Goal: Task Accomplishment & Management: Complete application form

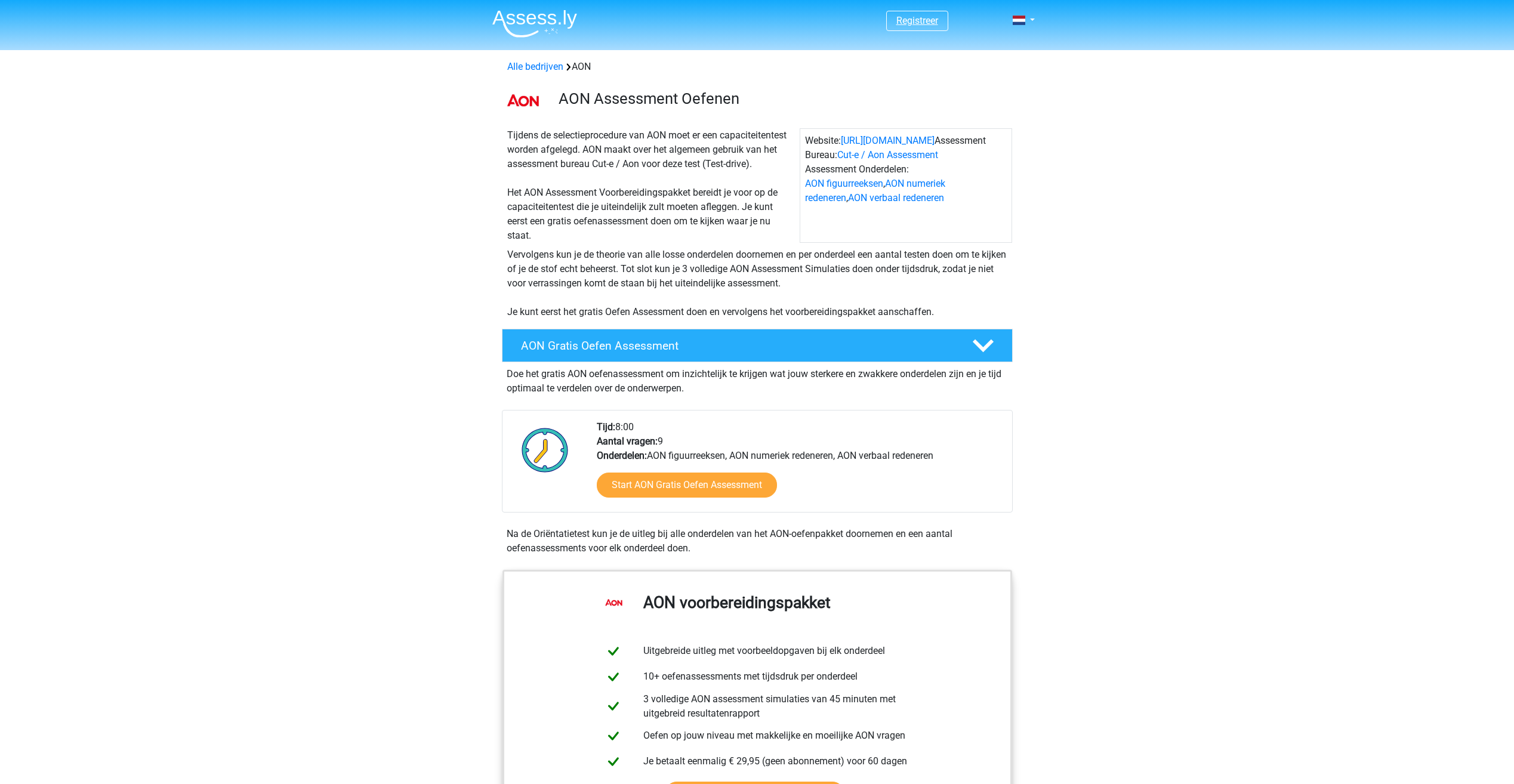
click at [921, 15] on link "Registreer" at bounding box center [917, 21] width 42 height 11
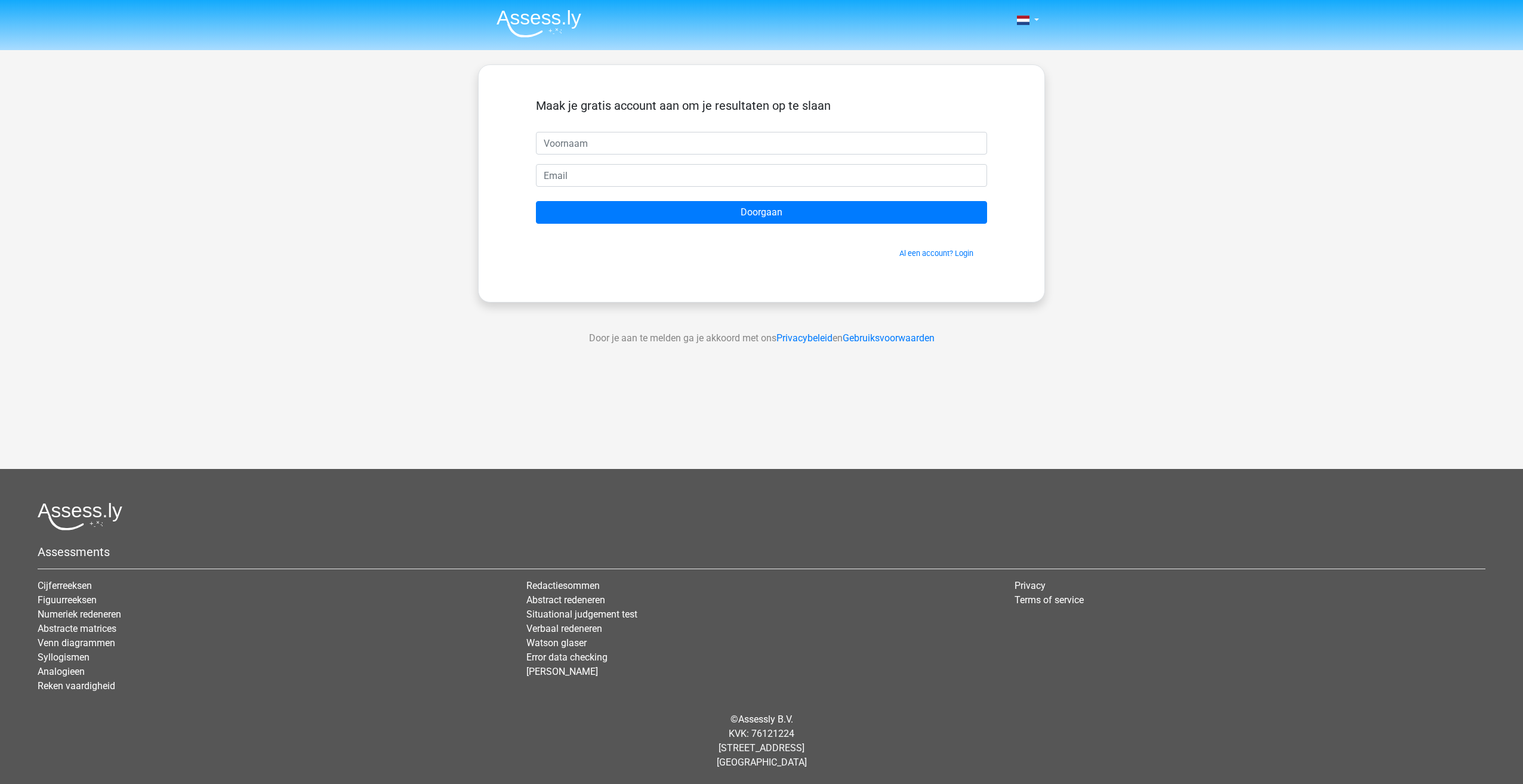
click at [573, 146] on input "text" at bounding box center [761, 143] width 451 height 23
click at [939, 250] on link "Al een account? Login" at bounding box center [936, 253] width 74 height 9
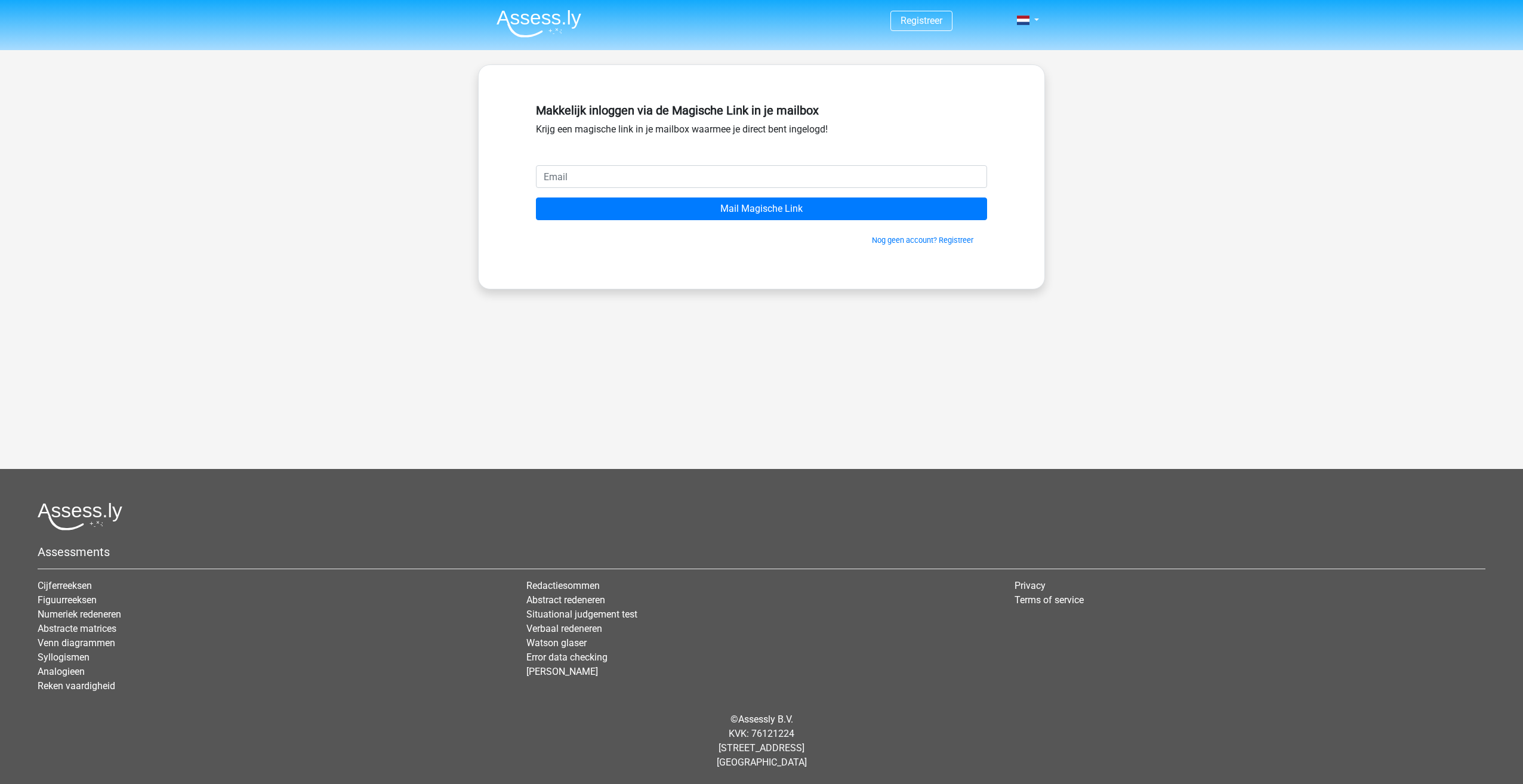
click at [687, 180] on input "email" at bounding box center [761, 176] width 451 height 23
type input "[EMAIL_ADDRESS][DOMAIN_NAME]"
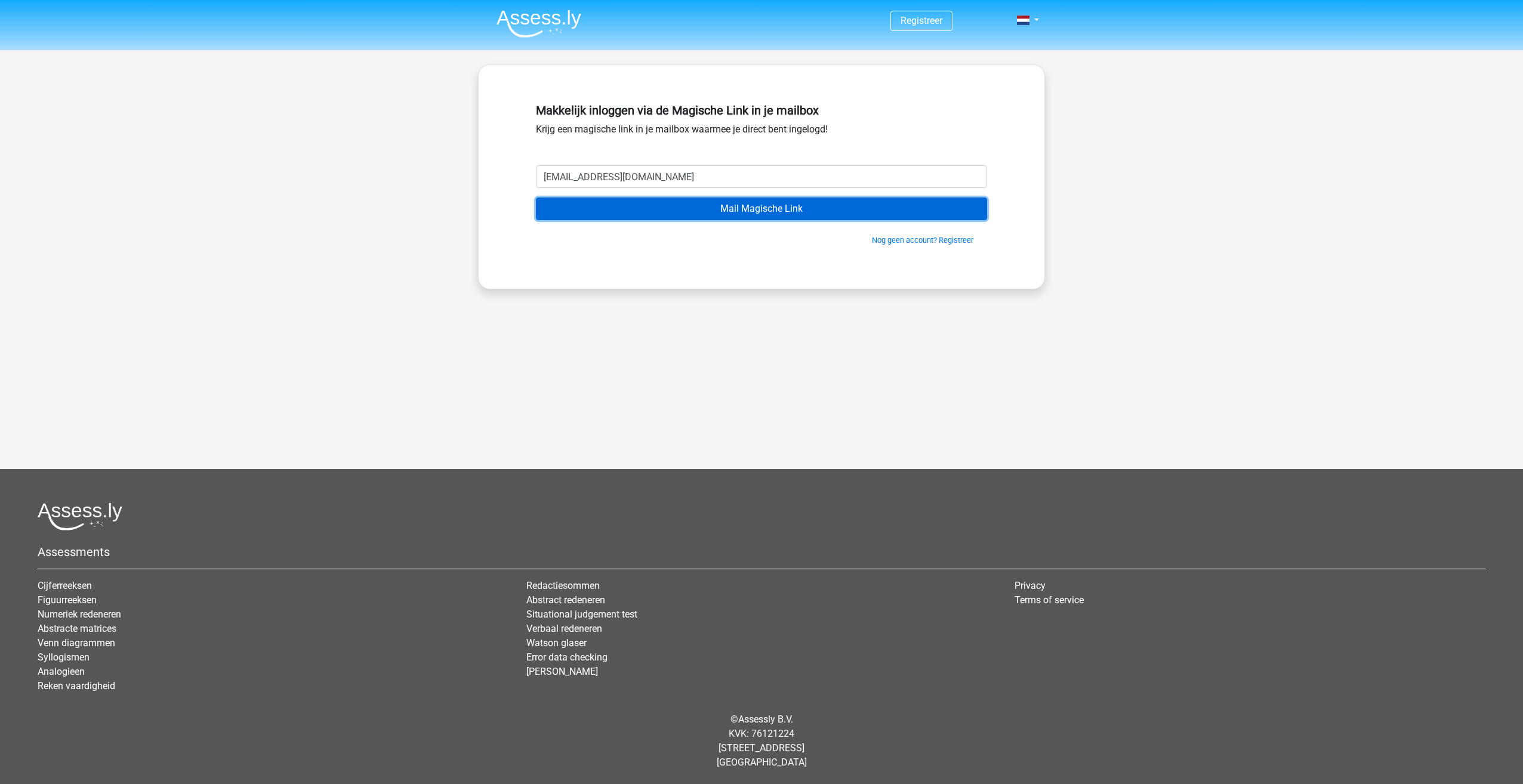
click at [751, 198] on input "Mail Magische Link" at bounding box center [761, 209] width 451 height 23
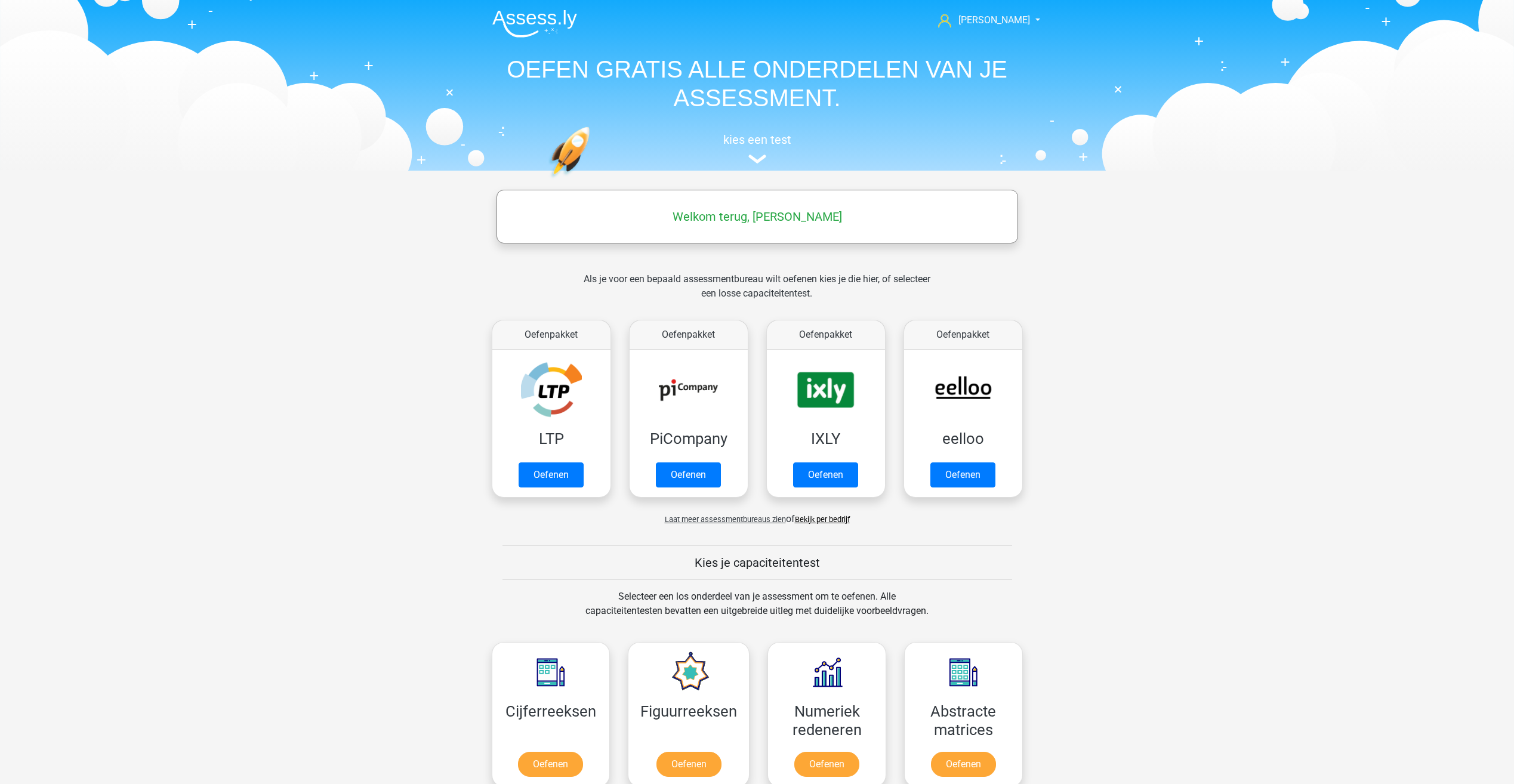
click at [826, 520] on link "Bekijk per bedrijf" at bounding box center [822, 519] width 55 height 9
click at [765, 518] on span "Laat meer assessmentbureaus zien" at bounding box center [725, 519] width 121 height 9
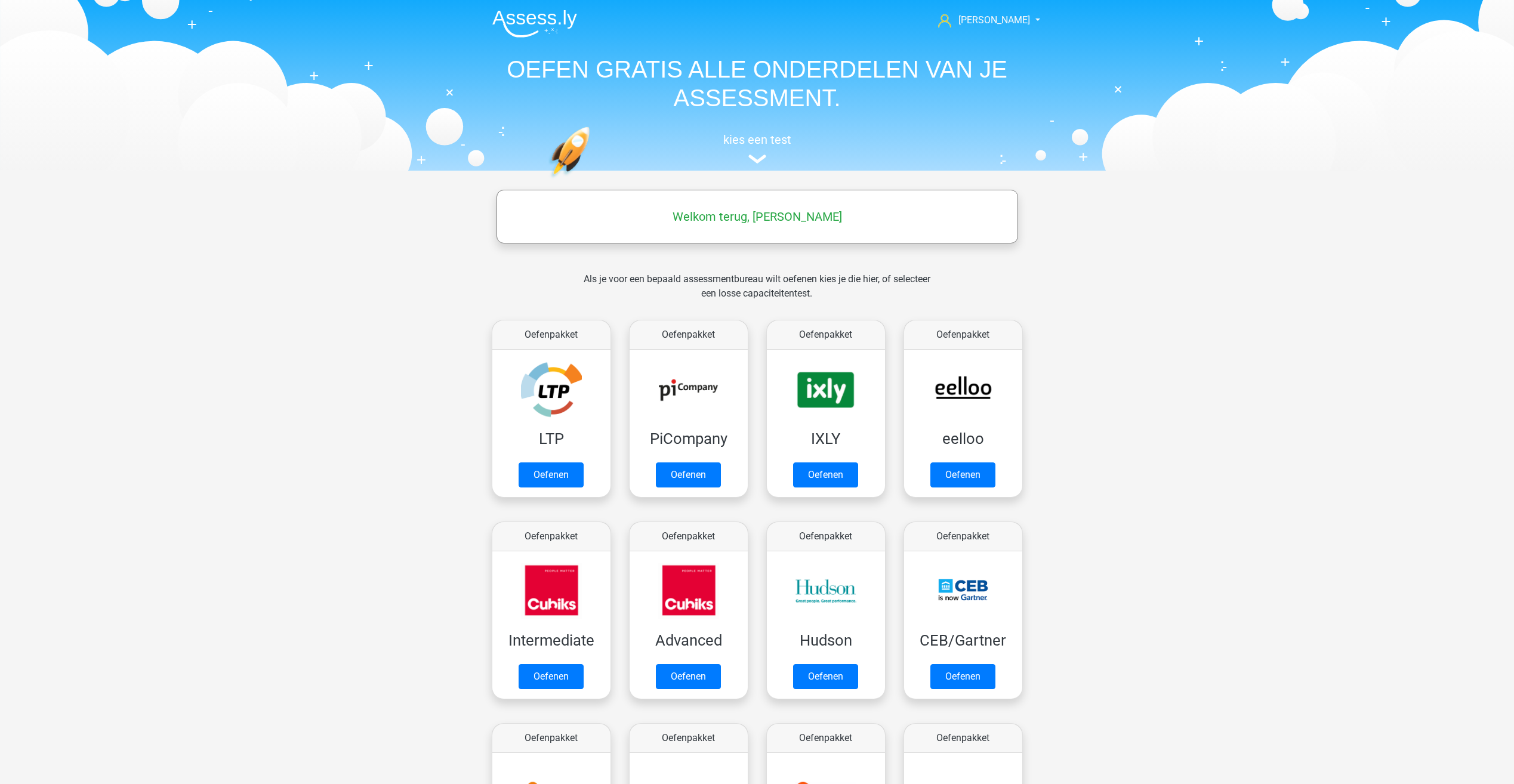
click at [726, 288] on div "Als je voor een bepaald assessmentbureau wilt oefenen kies je die hier, of sele…" at bounding box center [756, 293] width 366 height 43
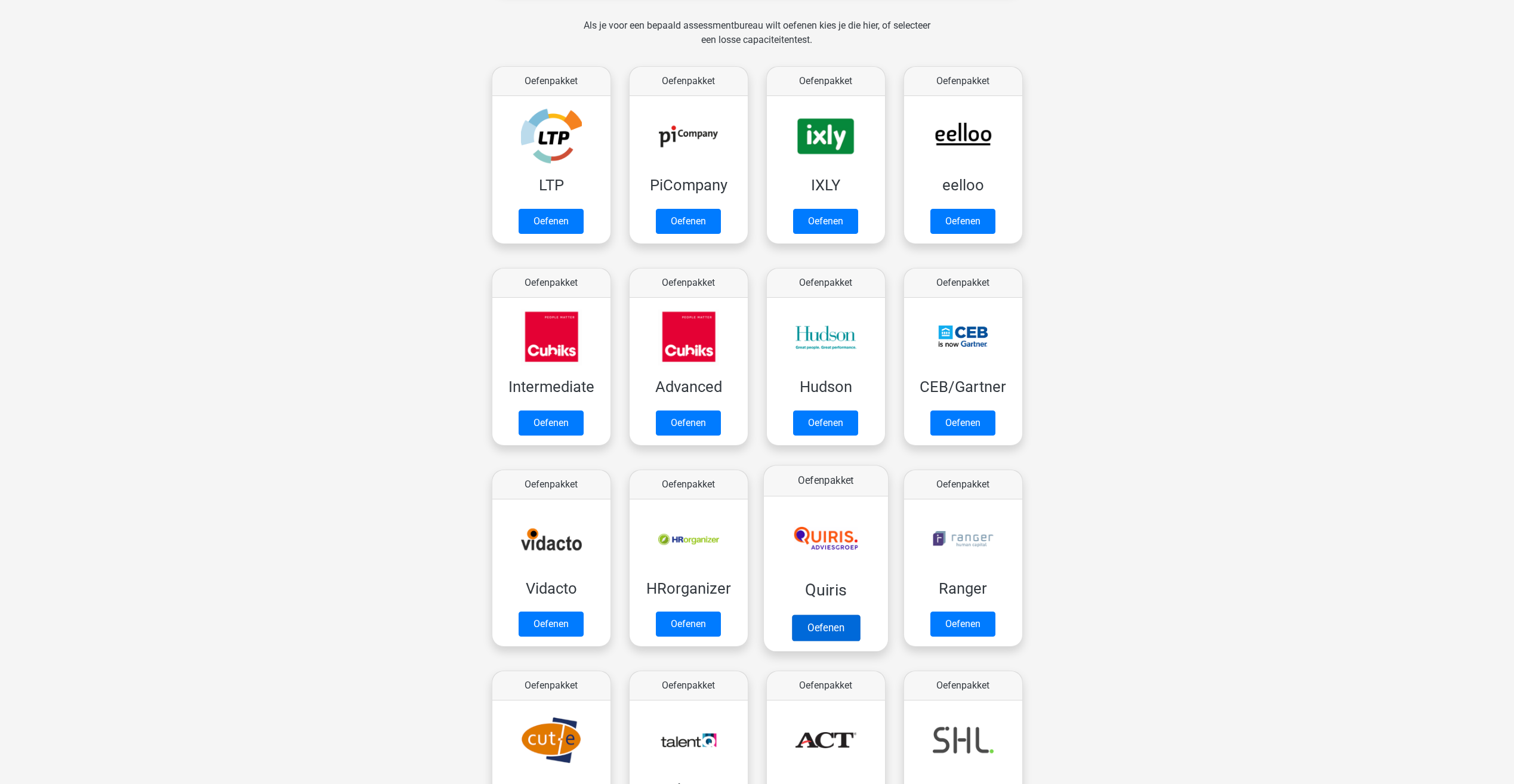
scroll to position [537, 0]
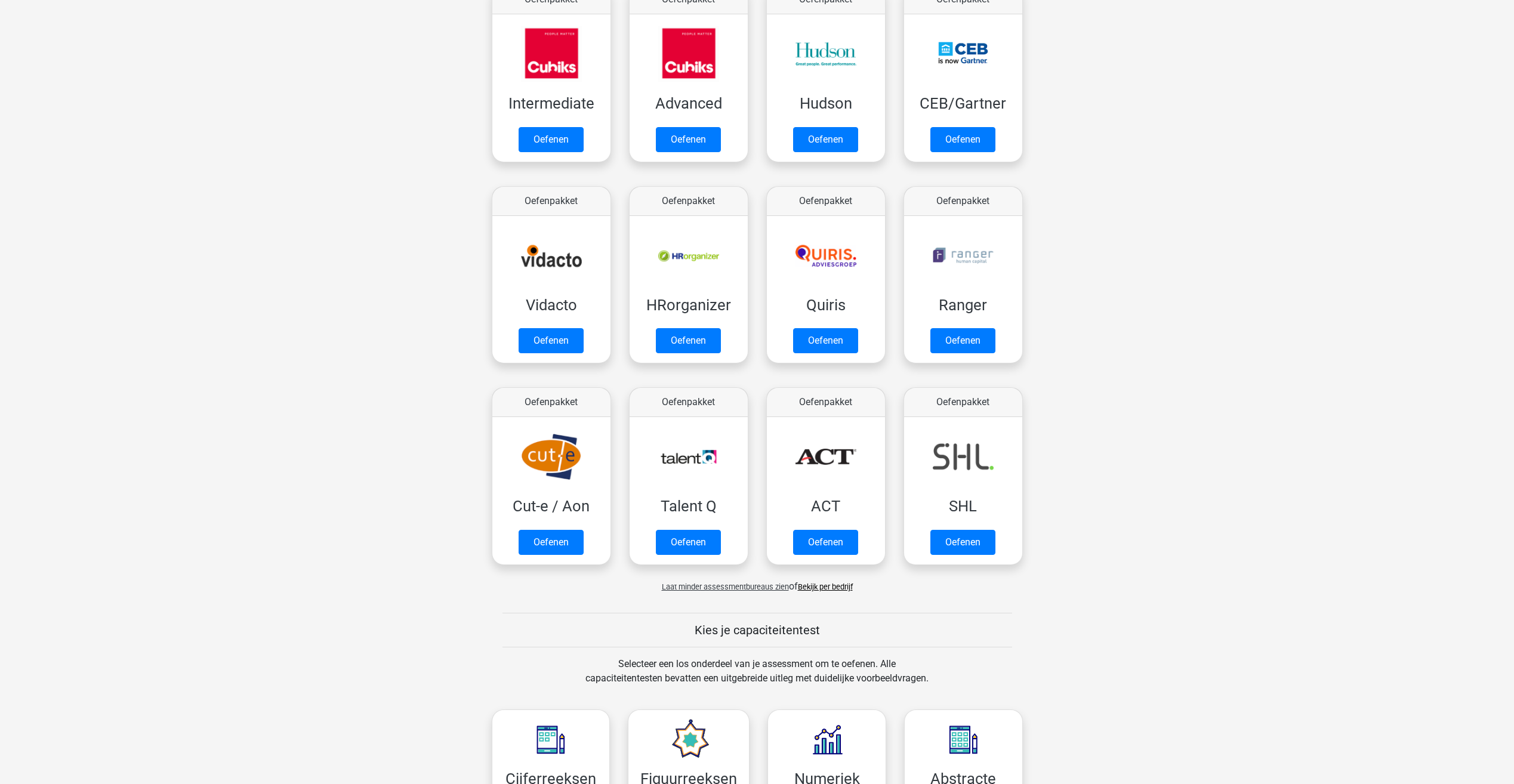
click at [837, 586] on link "Bekijk per bedrijf" at bounding box center [825, 586] width 55 height 9
